Goal: Information Seeking & Learning: Learn about a topic

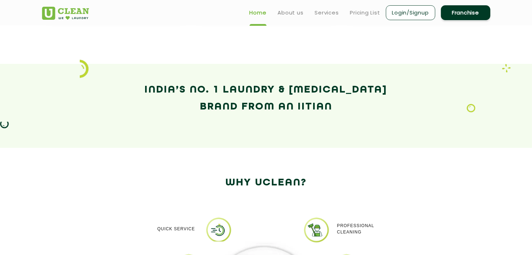
scroll to position [419, 0]
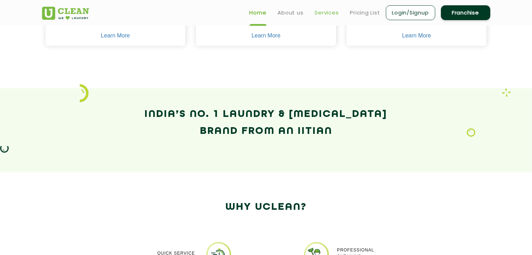
click at [324, 13] on link "Services" at bounding box center [327, 12] width 24 height 8
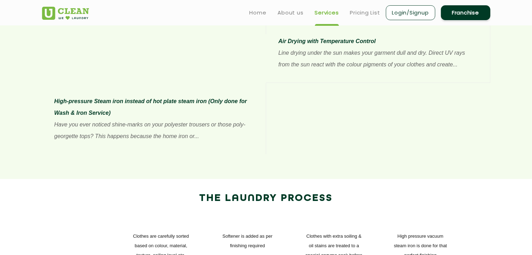
scroll to position [890, 0]
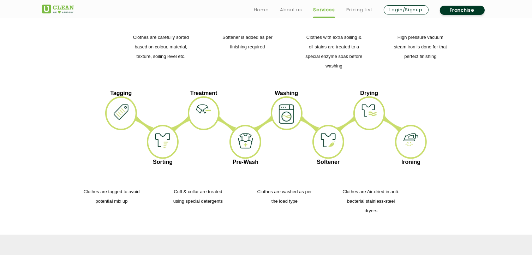
click at [412, 167] on div "Clothes are tagged to avoid potential mix up Cuff & collar are treated using sp…" at bounding box center [266, 200] width 448 height 67
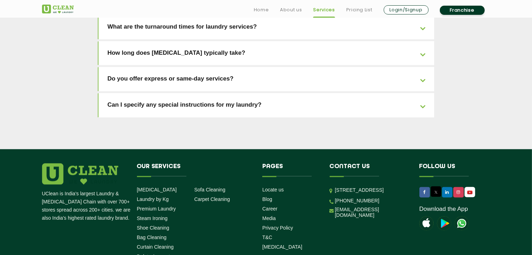
scroll to position [1612, 0]
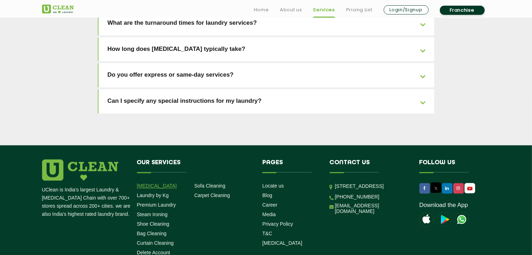
click at [161, 183] on link "[MEDICAL_DATA]" at bounding box center [157, 186] width 40 height 6
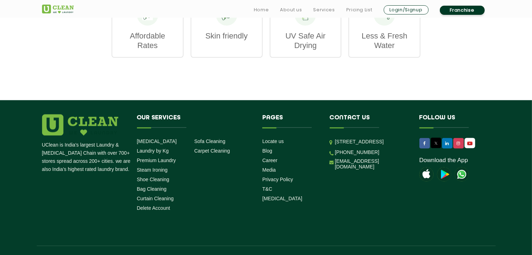
scroll to position [1057, 0]
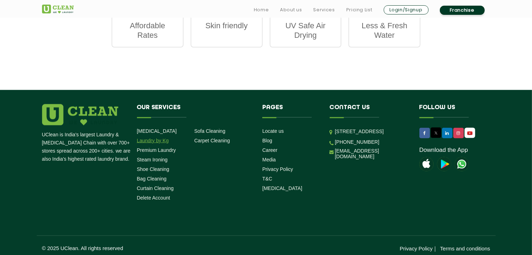
click at [160, 138] on link "Laundry by Kg" at bounding box center [153, 141] width 32 height 6
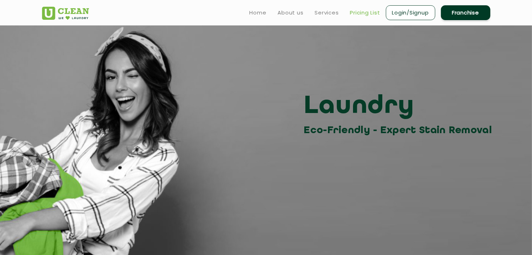
click at [357, 13] on link "Pricing List" at bounding box center [365, 12] width 30 height 8
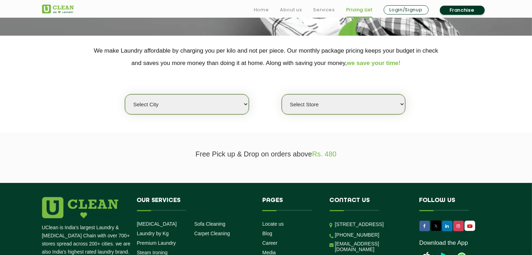
scroll to position [133, 0]
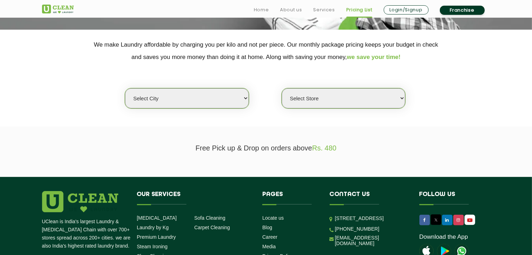
click at [242, 98] on select "Select city [GEOGRAPHIC_DATA] [GEOGRAPHIC_DATA] [GEOGRAPHIC_DATA] [GEOGRAPHIC_D…" at bounding box center [187, 98] width 124 height 20
click at [125, 88] on select "Select city [GEOGRAPHIC_DATA] [GEOGRAPHIC_DATA] [GEOGRAPHIC_DATA] [GEOGRAPHIC_D…" at bounding box center [187, 98] width 124 height 20
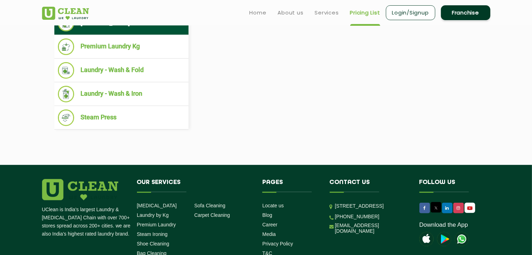
scroll to position [263, 0]
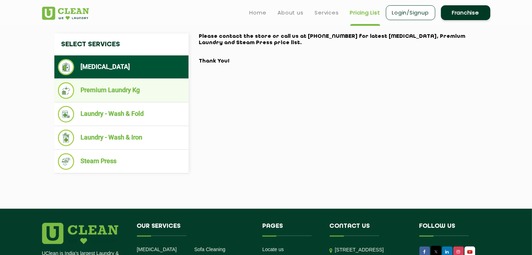
click at [146, 86] on li "Premium Laundry Kg" at bounding box center [121, 90] width 127 height 17
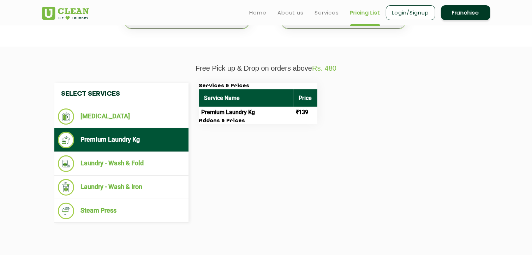
scroll to position [207, 0]
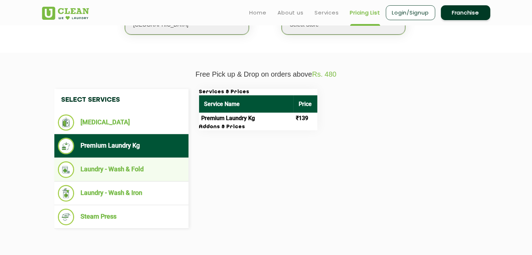
click at [133, 167] on li "Laundry - Wash & Fold" at bounding box center [121, 169] width 127 height 17
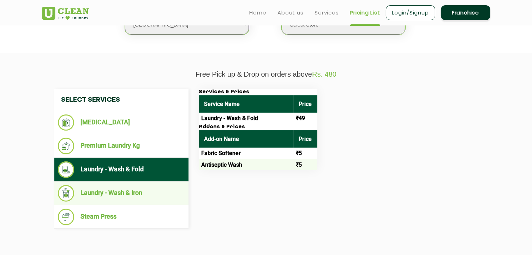
click at [110, 188] on li "Laundry - Wash & Iron" at bounding box center [121, 193] width 127 height 17
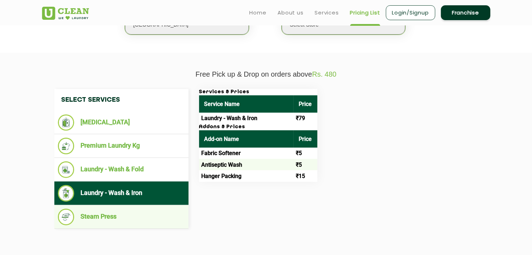
click at [95, 211] on li "Steam Press" at bounding box center [121, 217] width 127 height 17
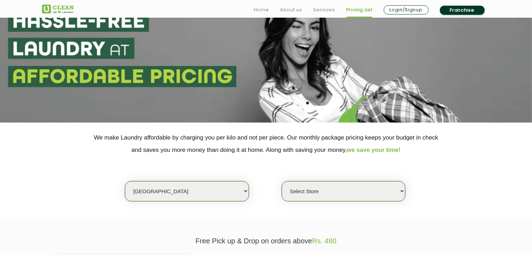
scroll to position [41, 0]
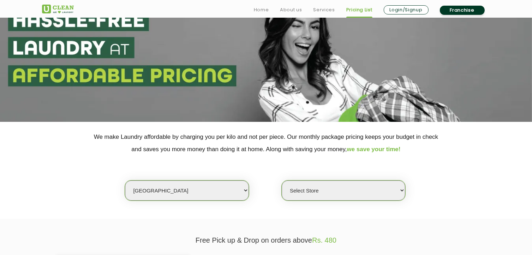
click at [207, 187] on select "Select city [GEOGRAPHIC_DATA] [GEOGRAPHIC_DATA] [GEOGRAPHIC_DATA] [GEOGRAPHIC_D…" at bounding box center [187, 190] width 124 height 20
select select "6"
click at [125, 180] on select "Select city [GEOGRAPHIC_DATA] [GEOGRAPHIC_DATA] [GEOGRAPHIC_DATA] [GEOGRAPHIC_D…" at bounding box center [187, 190] width 124 height 20
select select "0"
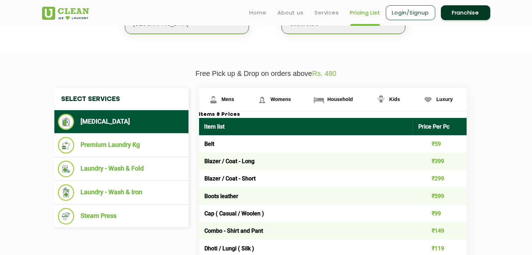
scroll to position [207, 0]
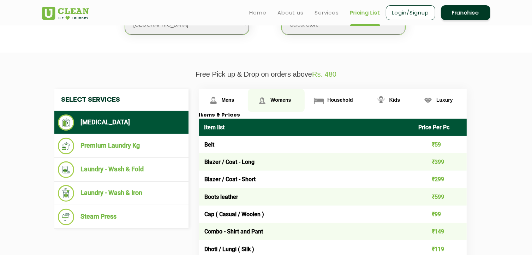
click at [273, 101] on span "Womens" at bounding box center [280, 100] width 20 height 6
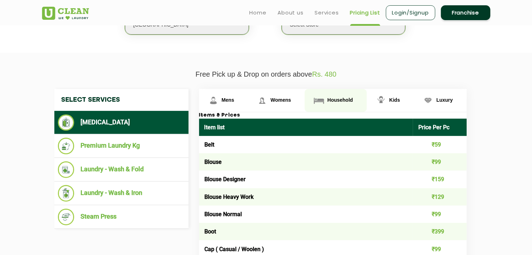
click at [318, 102] on img at bounding box center [319, 100] width 12 height 12
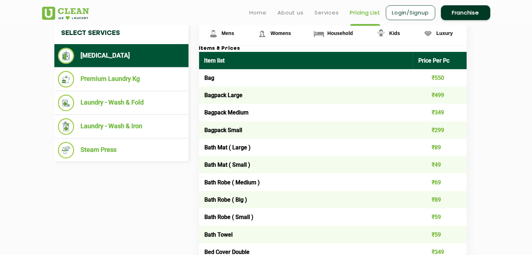
scroll to position [272, 0]
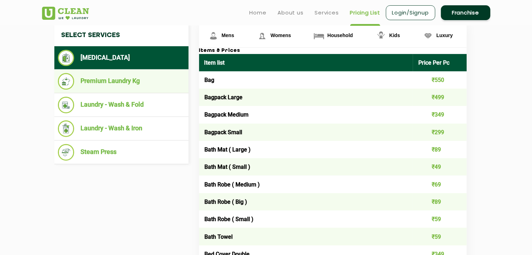
click at [150, 79] on li "Premium Laundry Kg" at bounding box center [121, 81] width 127 height 17
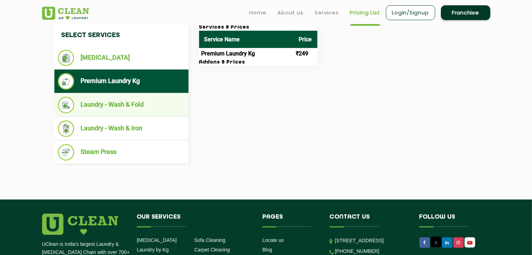
click at [142, 100] on li "Laundry - Wash & Fold" at bounding box center [121, 105] width 127 height 17
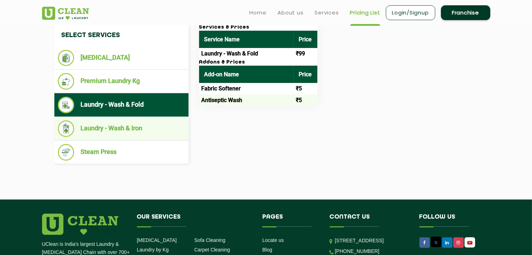
click at [136, 127] on li "Laundry - Wash & Iron" at bounding box center [121, 128] width 127 height 17
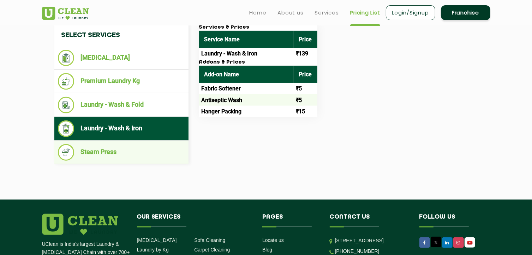
click at [128, 148] on li "Steam Press" at bounding box center [121, 152] width 127 height 17
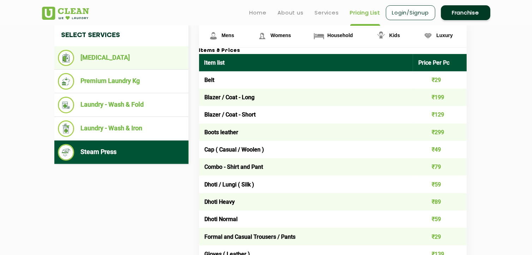
click at [135, 63] on li "[MEDICAL_DATA]" at bounding box center [121, 58] width 127 height 16
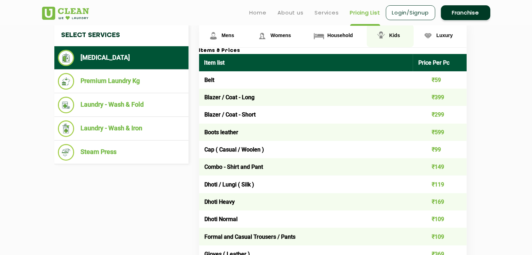
click at [400, 31] on link "Kids" at bounding box center [390, 35] width 47 height 23
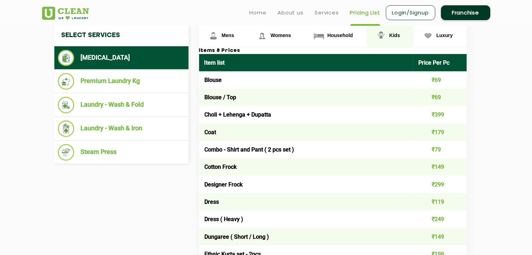
click at [390, 36] on span "Kids" at bounding box center [394, 35] width 11 height 6
click at [444, 36] on span "Luxury" at bounding box center [444, 35] width 17 height 6
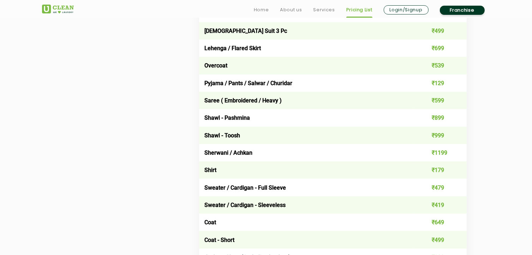
scroll to position [562, 0]
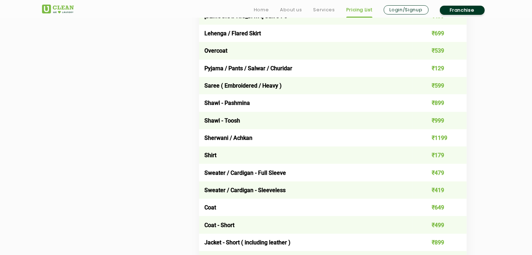
click at [436, 99] on td "₹899" at bounding box center [440, 102] width 54 height 17
click at [245, 103] on td "Shawl - Pashmina" at bounding box center [306, 102] width 214 height 17
click at [229, 124] on td "Shawl - Toosh" at bounding box center [306, 120] width 214 height 17
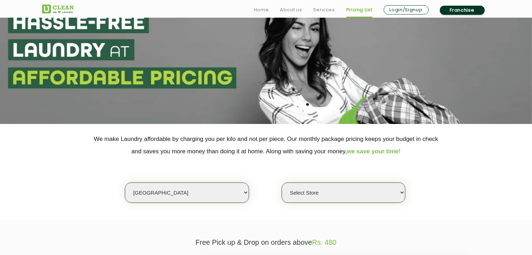
scroll to position [41, 0]
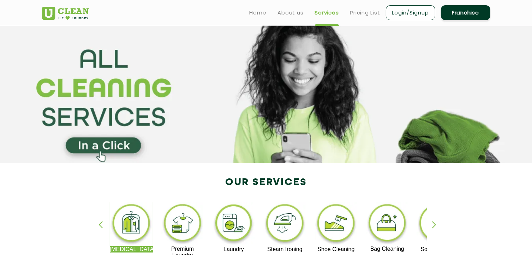
scroll to position [559, 0]
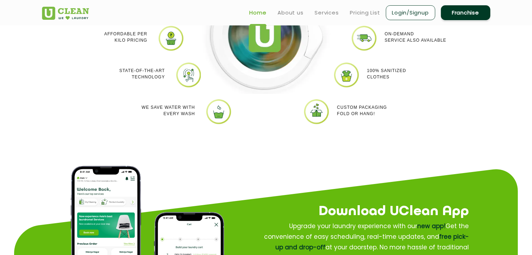
scroll to position [419, 0]
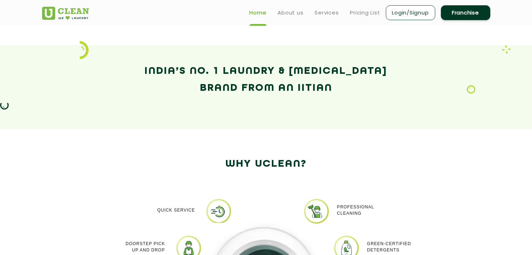
scroll to position [419, 0]
